Goal: Information Seeking & Learning: Learn about a topic

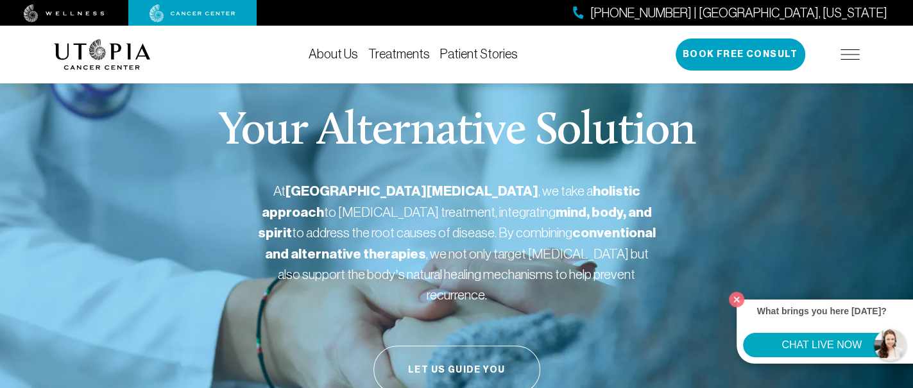
click at [271, 296] on div "Your Alternative Solution At [GEOGRAPHIC_DATA][MEDICAL_DATA] , we take a holist…" at bounding box center [457, 271] width 806 height 427
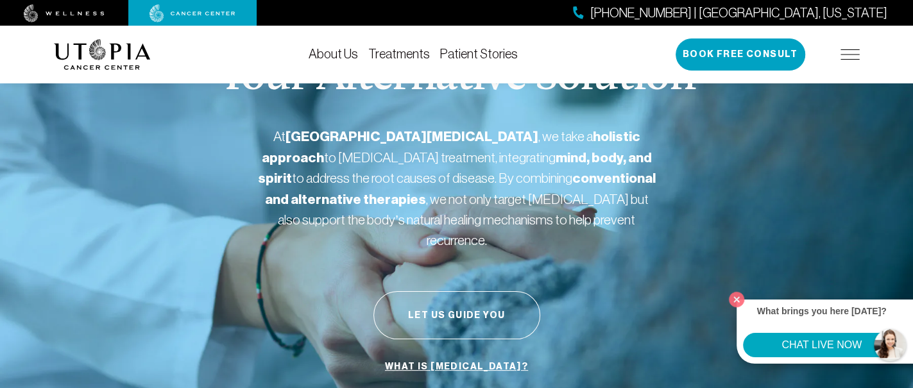
scroll to position [85, 0]
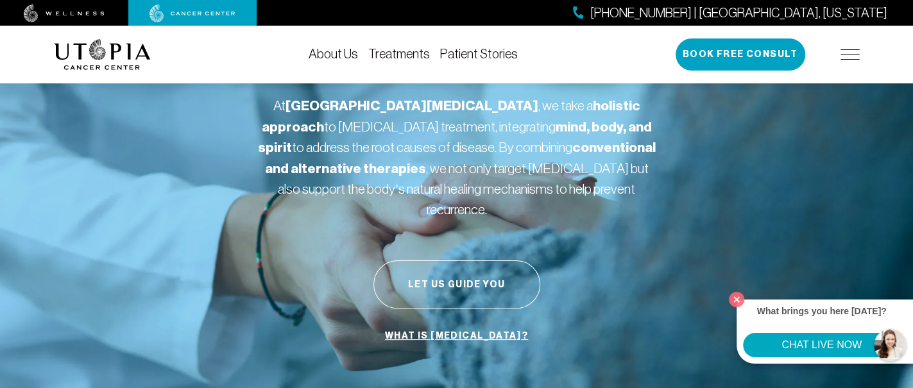
click at [738, 200] on div "Your Alternative Solution At [GEOGRAPHIC_DATA][MEDICAL_DATA] , we take a holist…" at bounding box center [457, 185] width 806 height 427
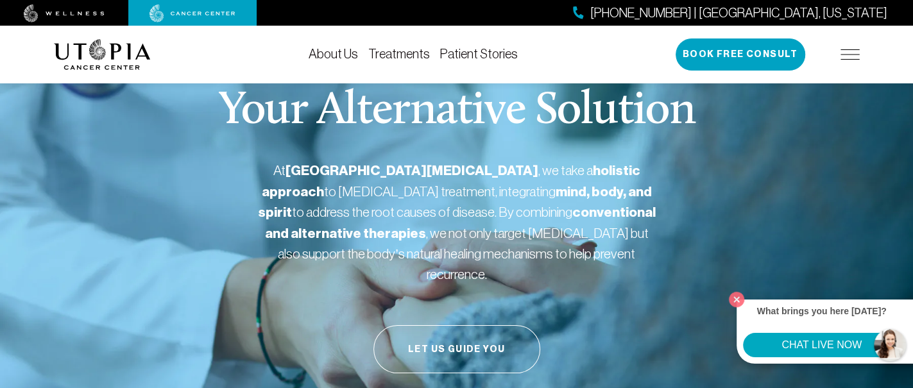
scroll to position [0, 0]
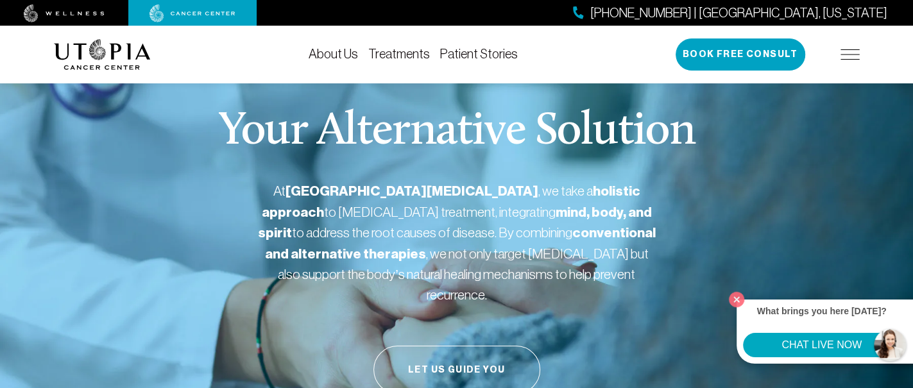
click at [890, 203] on section "Your Alternative Solution At [GEOGRAPHIC_DATA][MEDICAL_DATA] , we take a holist…" at bounding box center [456, 271] width 913 height 427
click at [740, 295] on button "Close" at bounding box center [737, 299] width 26 height 26
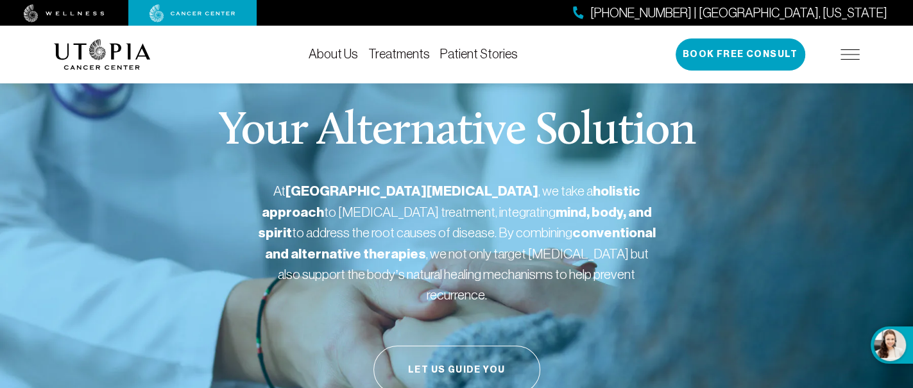
click at [809, 252] on div "Your Alternative Solution At [GEOGRAPHIC_DATA][MEDICAL_DATA] , we take a holist…" at bounding box center [457, 271] width 806 height 427
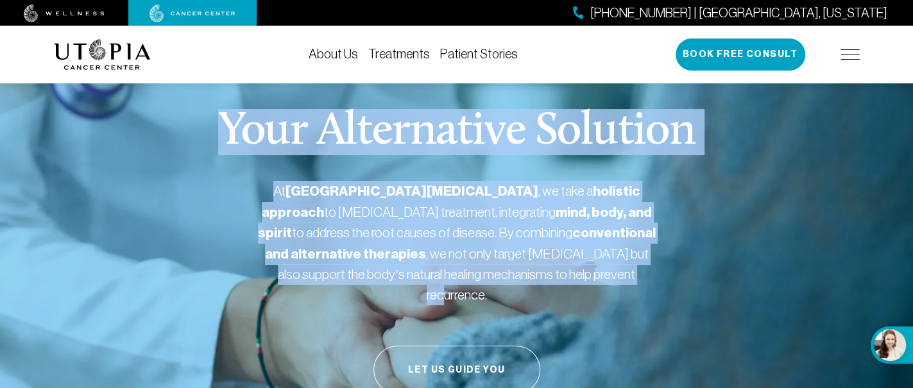
drag, startPoint x: 222, startPoint y: 125, endPoint x: 571, endPoint y: 270, distance: 377.3
click at [571, 270] on div "Your Alternative Solution At [GEOGRAPHIC_DATA][MEDICAL_DATA] , we take a holist…" at bounding box center [457, 271] width 806 height 427
copy div "Your Alternative Solution At [GEOGRAPHIC_DATA][MEDICAL_DATA] , we take a holist…"
